Goal: Task Accomplishment & Management: Complete application form

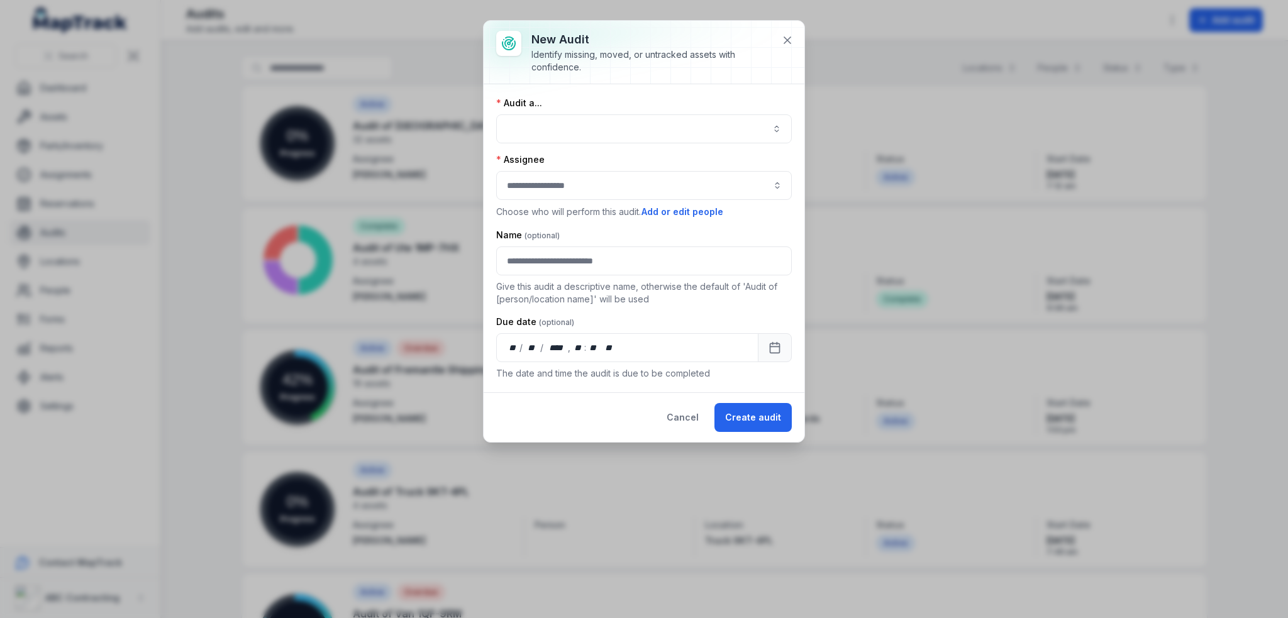
click at [546, 145] on div "Audit a... Assignee Choose who will perform this audit. Add or edit people Name…" at bounding box center [643, 238] width 295 height 283
click at [554, 128] on button "button" at bounding box center [643, 128] width 295 height 29
click at [533, 193] on div "A location" at bounding box center [651, 186] width 275 height 23
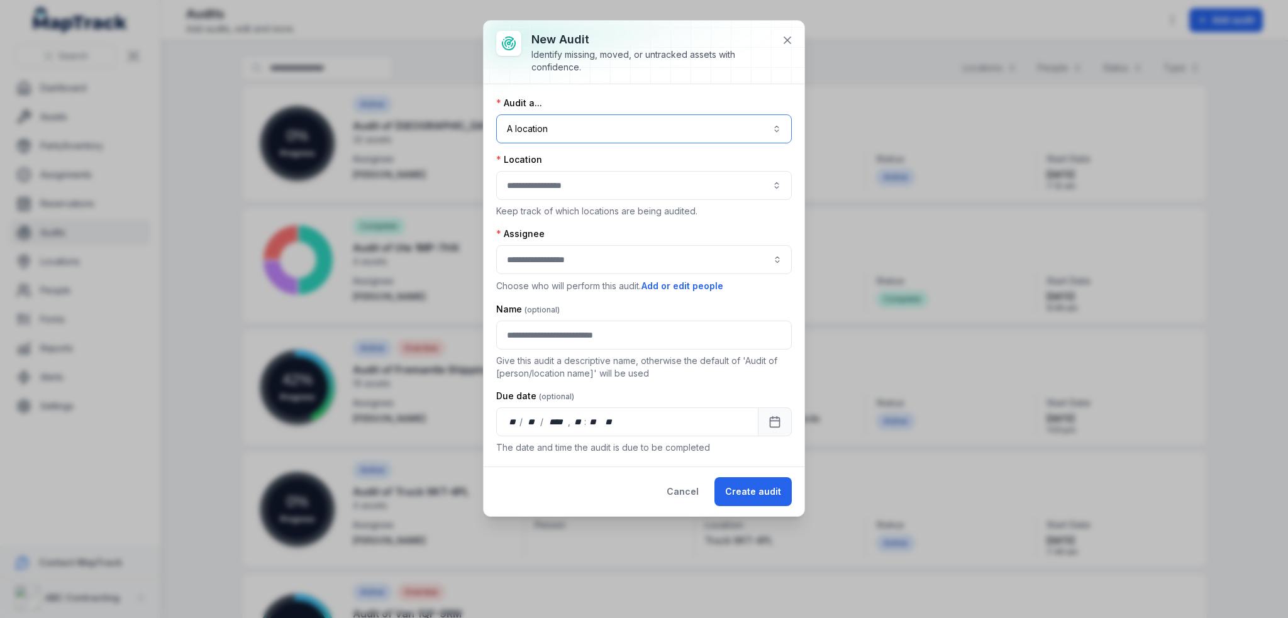
click at [529, 188] on div at bounding box center [643, 185] width 295 height 29
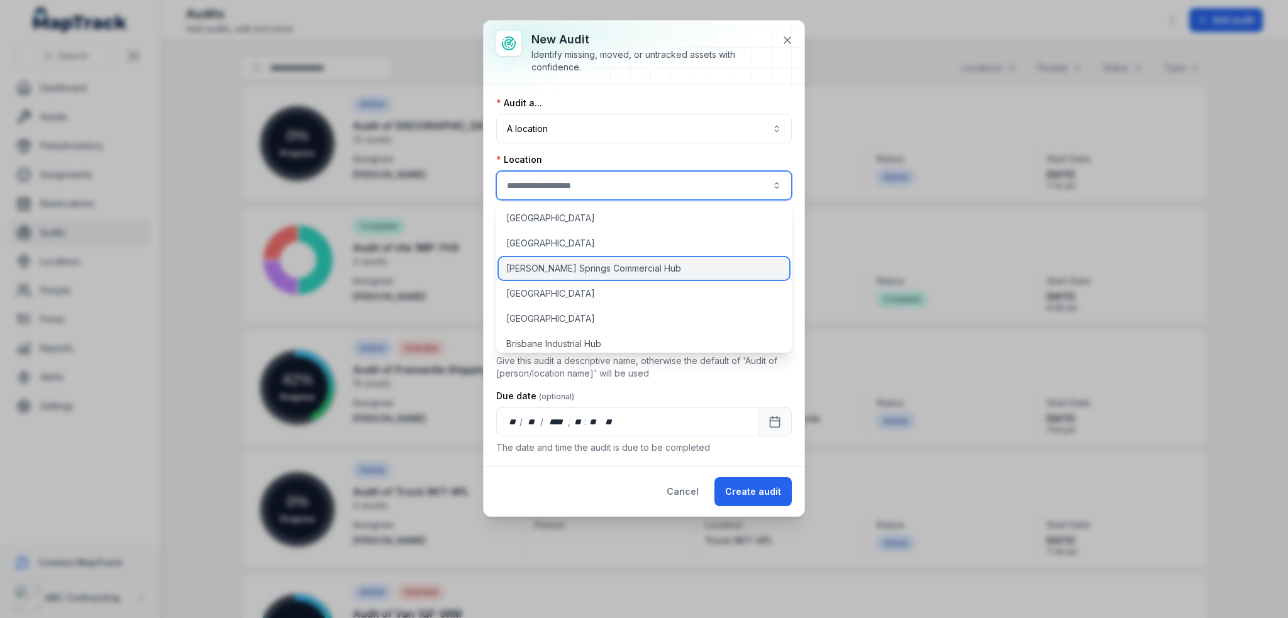
click at [541, 269] on span "Alice Springs Commercial Hub" at bounding box center [593, 268] width 175 height 13
type input "**********"
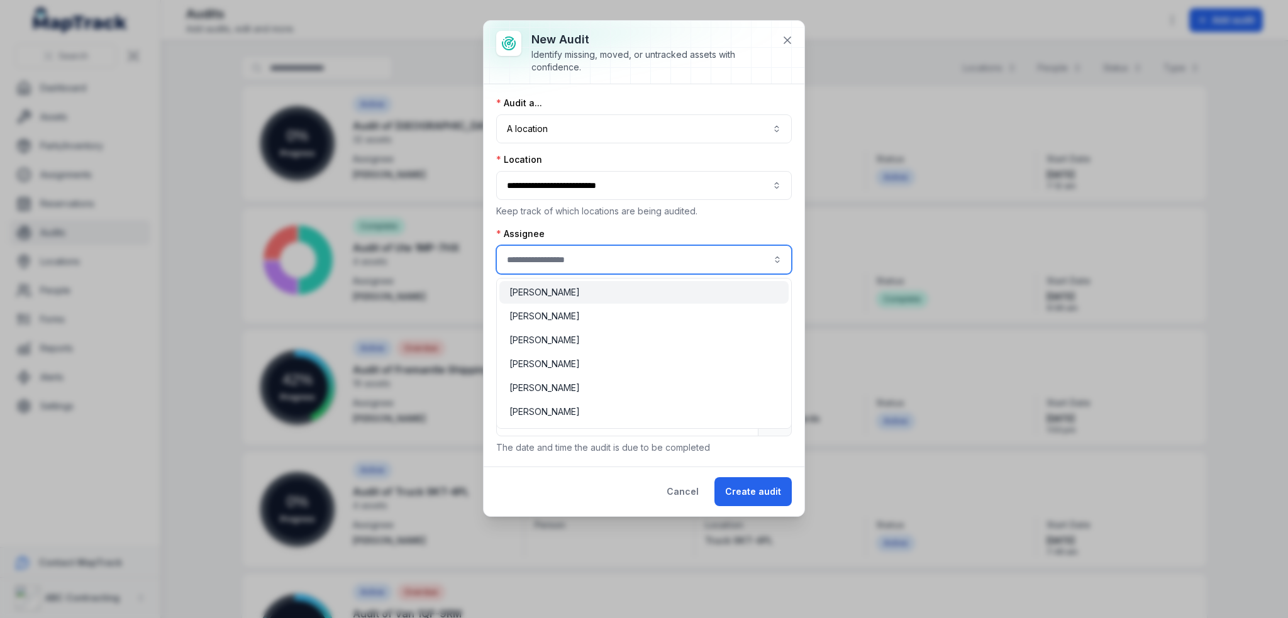
click at [527, 267] on input "audit-add:assignee_id-label" at bounding box center [643, 259] width 295 height 29
type input "**********"
click at [531, 315] on span "Bruce Banner" at bounding box center [544, 316] width 70 height 13
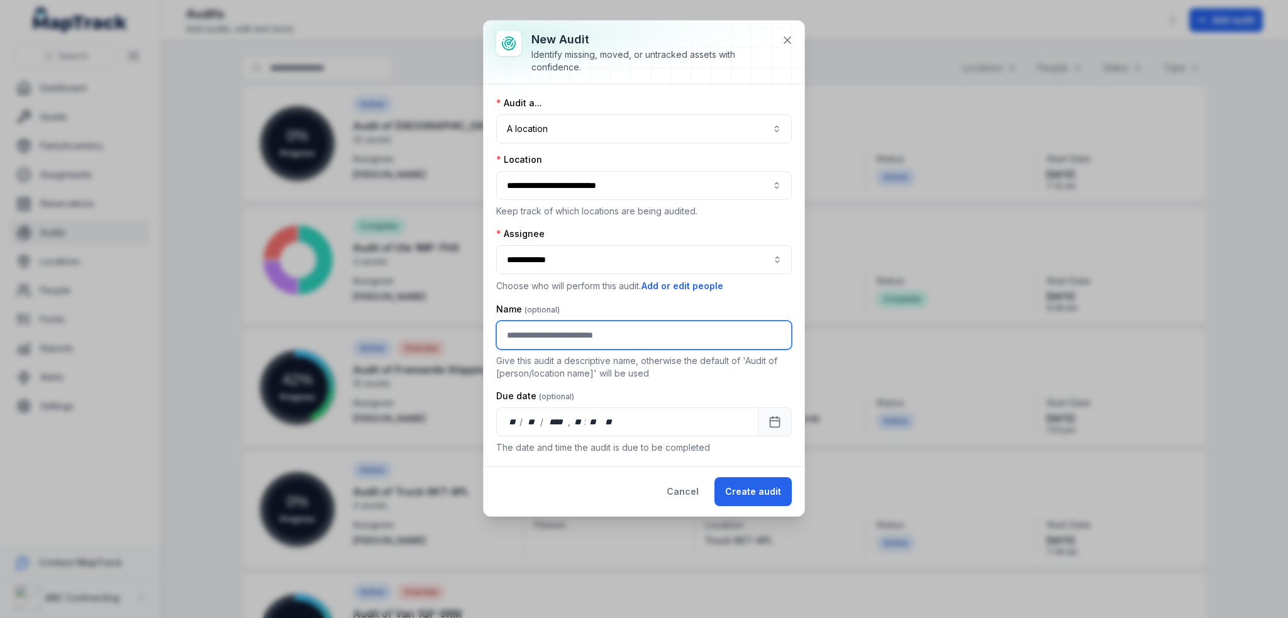
click at [531, 334] on input "text" at bounding box center [643, 335] width 295 height 29
click at [785, 47] on button at bounding box center [787, 40] width 24 height 24
